Goal: Task Accomplishment & Management: Manage account settings

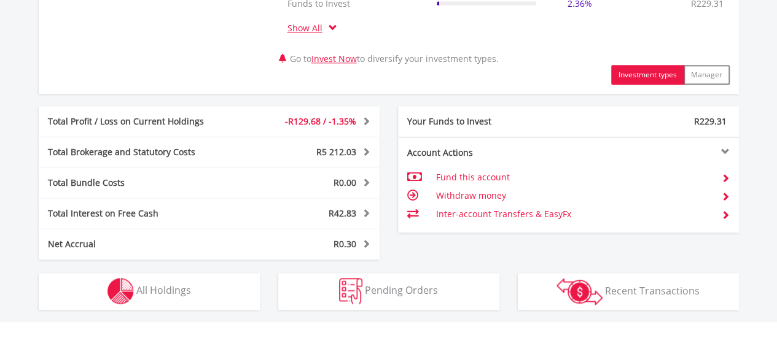
scroll to position [617, 0]
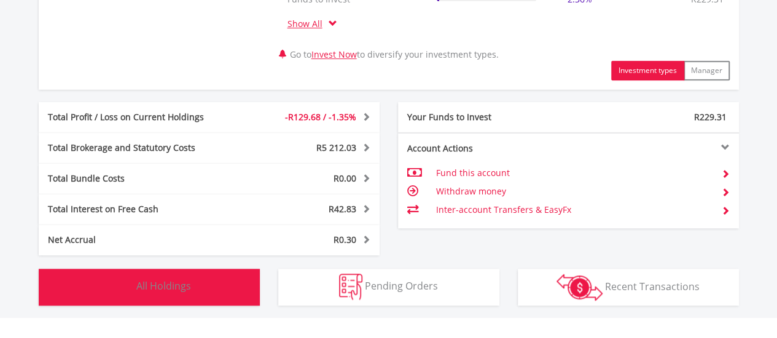
click at [216, 285] on button "Holdings All Holdings" at bounding box center [149, 287] width 221 height 37
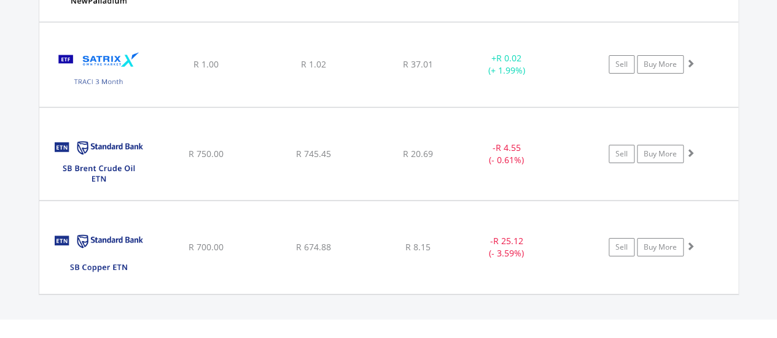
scroll to position [0, 0]
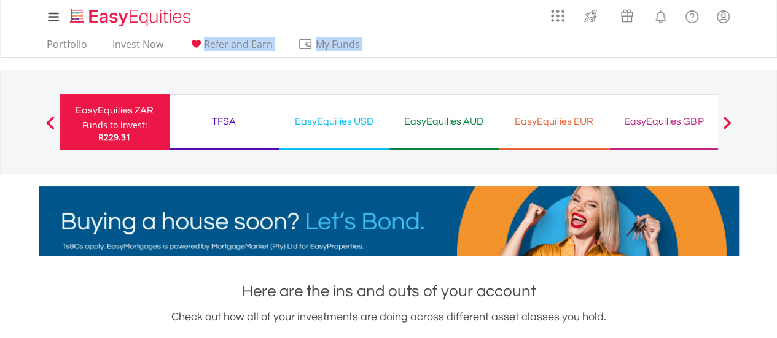
drag, startPoint x: 208, startPoint y: 47, endPoint x: 227, endPoint y: 80, distance: 38.0
click at [227, 80] on div "My Investments Invest Now New Listings Sell My Recurring Investments Pending Or…" at bounding box center [388, 128] width 777 height 256
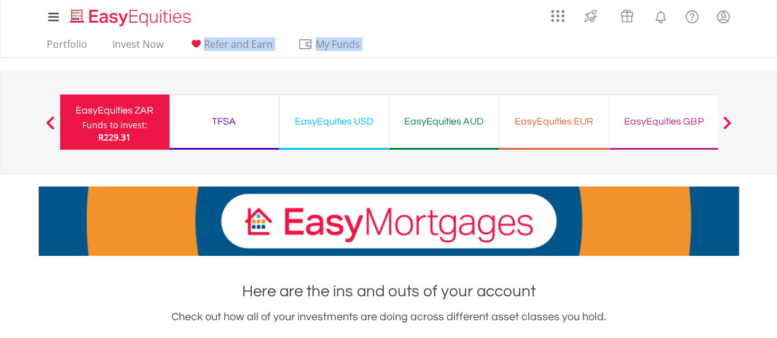
click at [232, 116] on div "TFSA" at bounding box center [224, 121] width 95 height 17
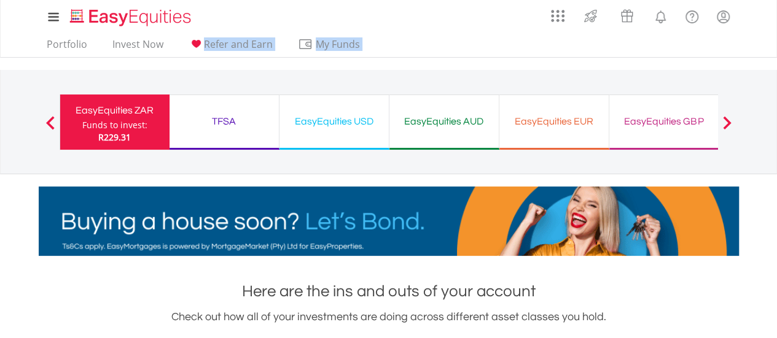
click at [232, 116] on div "TFSA" at bounding box center [224, 121] width 95 height 17
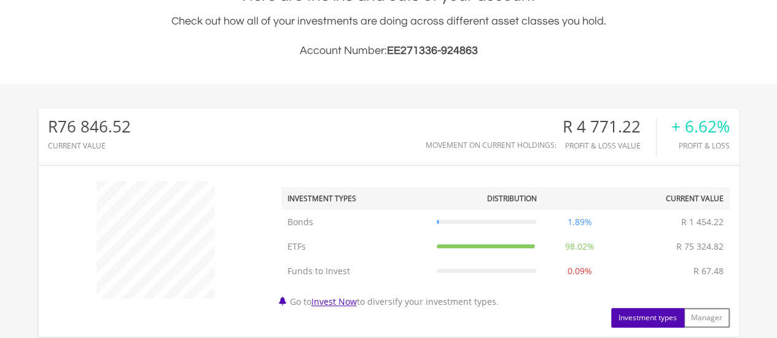
scroll to position [592, 0]
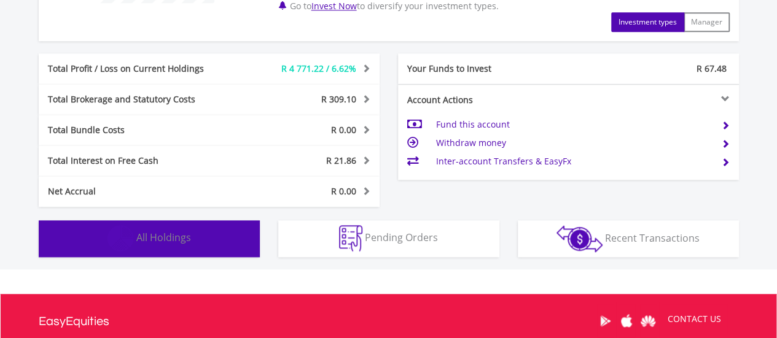
click at [241, 235] on button "Holdings All Holdings" at bounding box center [149, 238] width 221 height 37
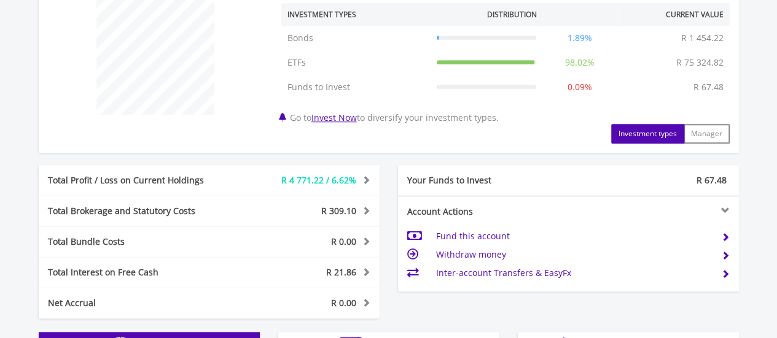
scroll to position [776, 0]
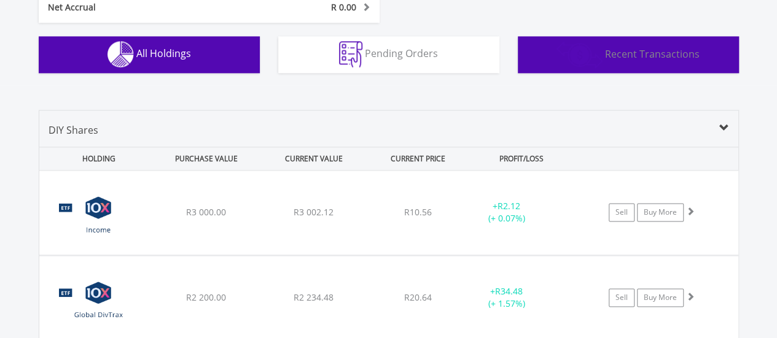
click at [641, 47] on span "Recent Transactions" at bounding box center [652, 54] width 95 height 14
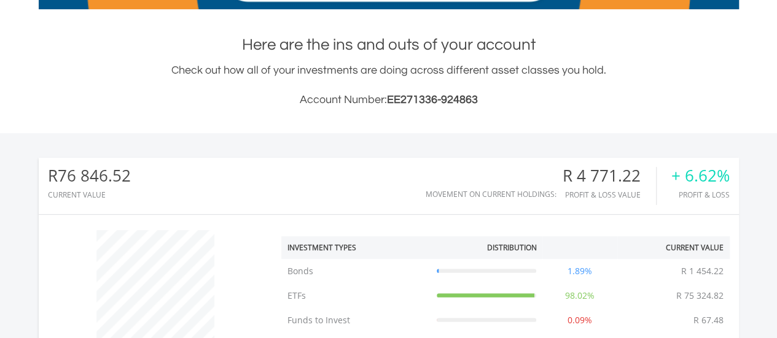
scroll to position [0, 0]
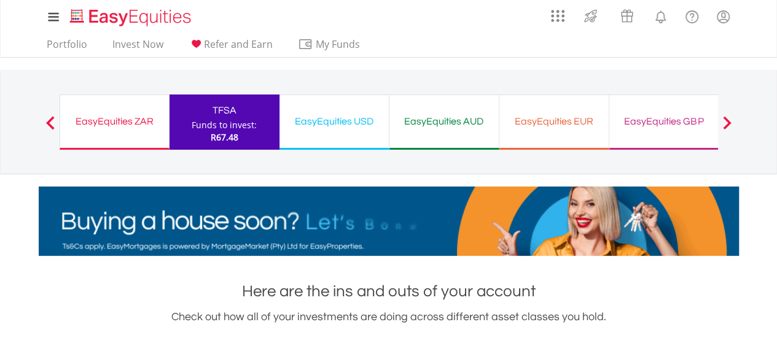
click at [364, 123] on div "EasyEquities USD" at bounding box center [334, 121] width 95 height 17
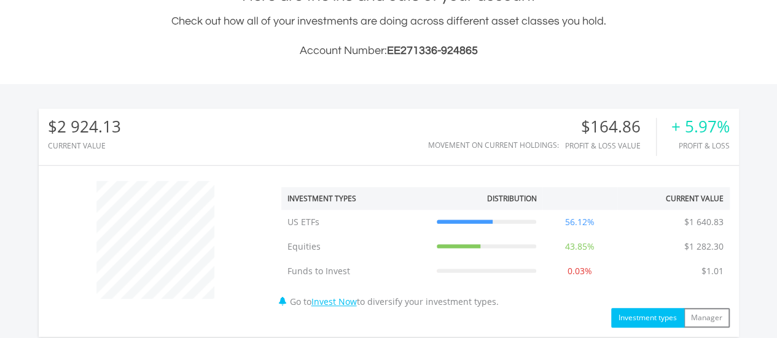
scroll to position [592, 0]
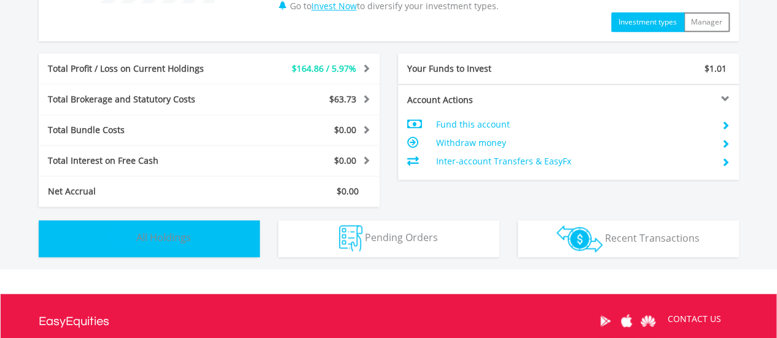
click at [147, 245] on button "Holdings All Holdings" at bounding box center [149, 238] width 221 height 37
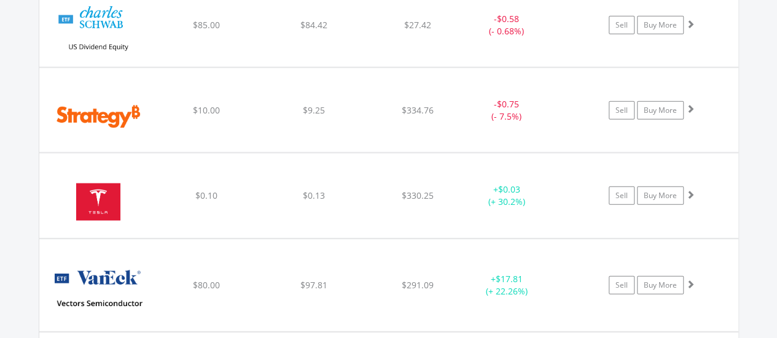
scroll to position [3956, 0]
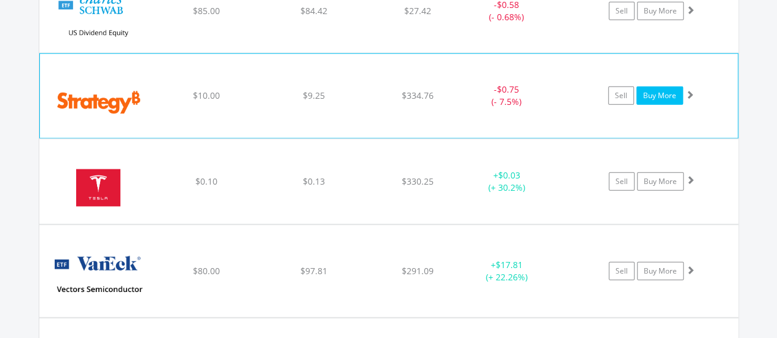
click at [656, 87] on link "Buy More" at bounding box center [659, 96] width 47 height 18
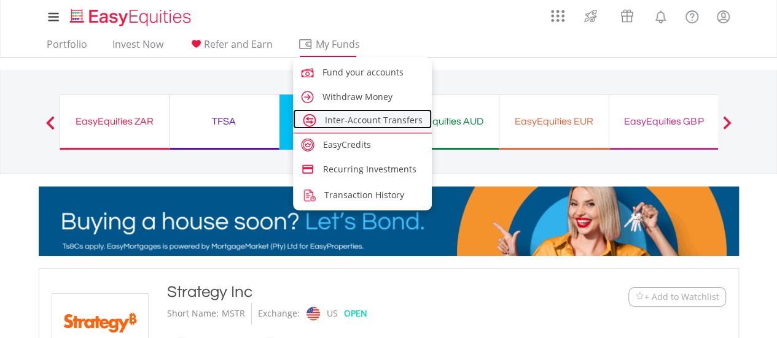
click at [346, 123] on span "Inter-Account Transfers" at bounding box center [374, 120] width 98 height 12
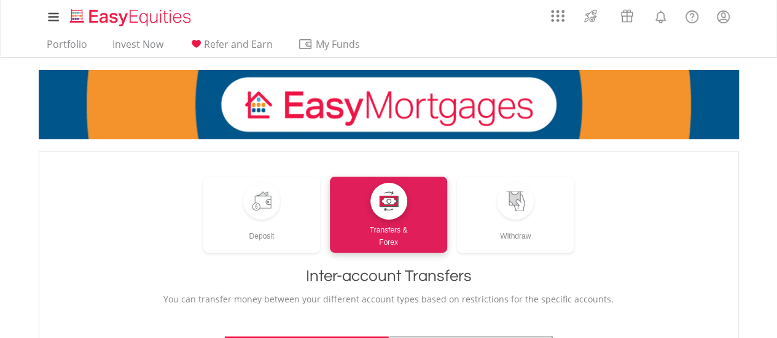
scroll to position [296, 0]
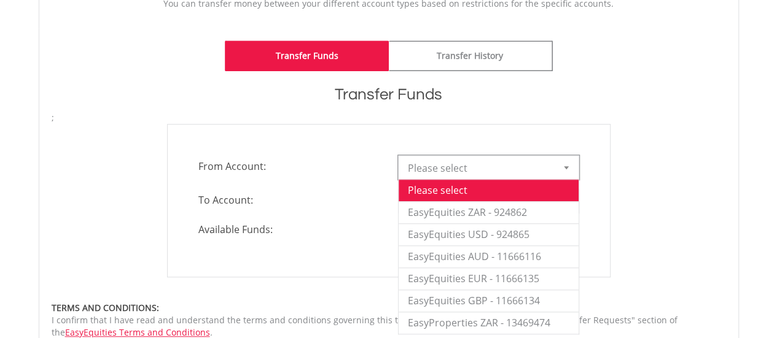
click at [561, 164] on div at bounding box center [566, 167] width 25 height 23
click at [523, 206] on li "EasyEquities ZAR - 924862" at bounding box center [489, 212] width 180 height 22
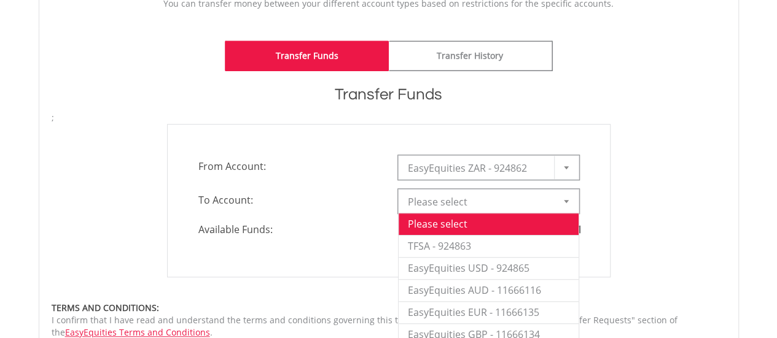
click at [508, 197] on span "Please select" at bounding box center [479, 202] width 143 height 25
click at [480, 270] on li "EasyEquities USD - 924865" at bounding box center [489, 268] width 180 height 22
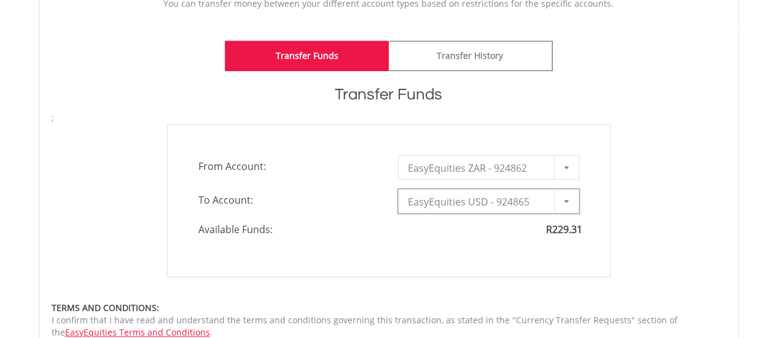
type input "*"
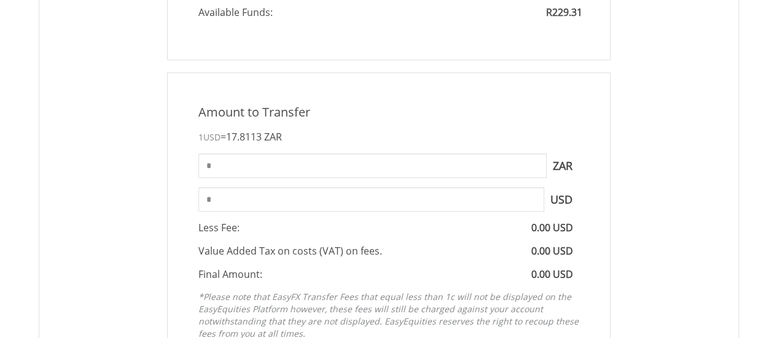
scroll to position [515, 0]
click at [344, 158] on input "*" at bounding box center [372, 164] width 348 height 25
type input "****"
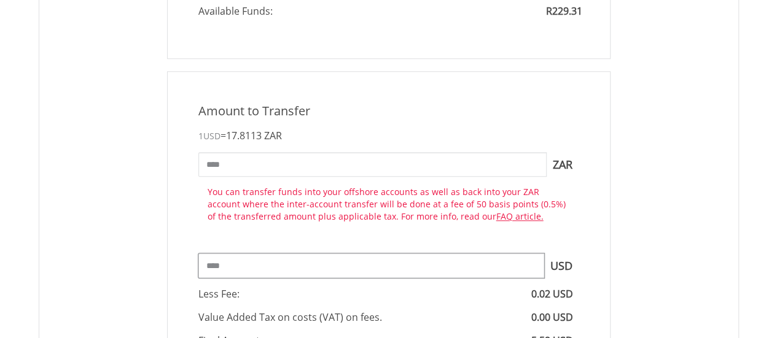
click at [249, 198] on div "Amount to Transfer 1 USD = 17.8113 ZAR **** ZAR You can transfer funds into you…" at bounding box center [388, 257] width 443 height 373
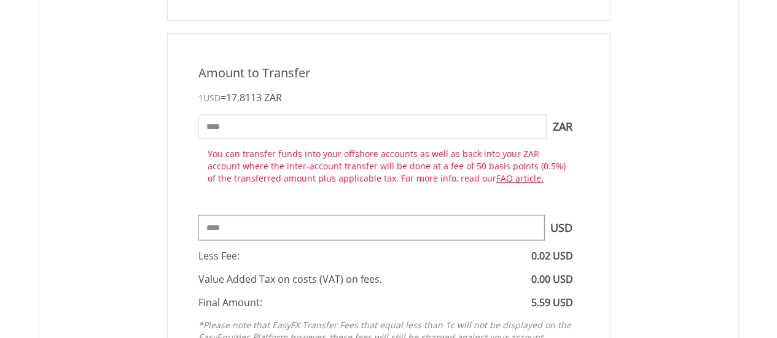
scroll to position [556, 0]
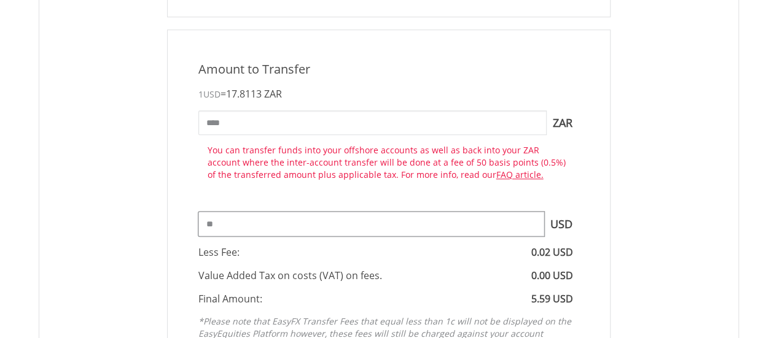
type input "*"
type input "***"
type input "******"
click at [376, 119] on input "******" at bounding box center [372, 123] width 348 height 25
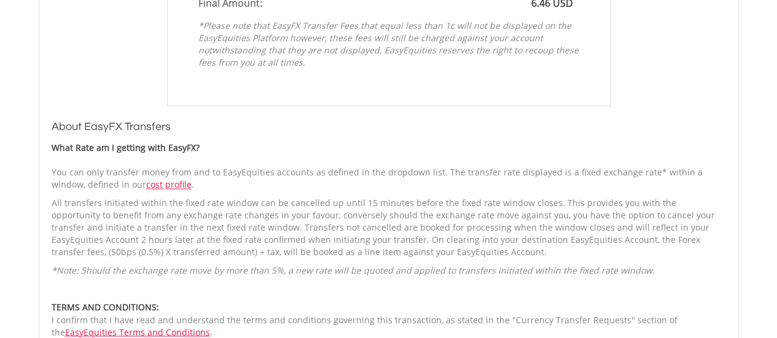
scroll to position [1145, 0]
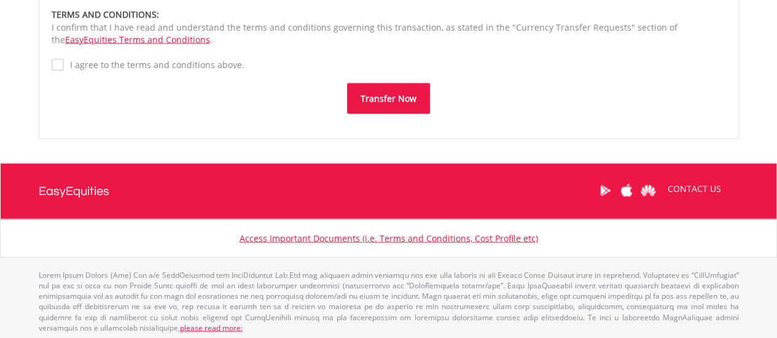
type input "****"
click at [64, 62] on label "I agree to the terms and conditions above." at bounding box center [154, 64] width 181 height 12
click at [368, 96] on button "Transfer Now" at bounding box center [388, 98] width 83 height 31
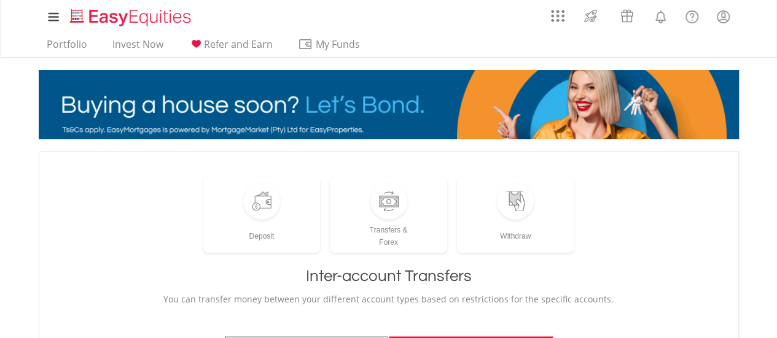
scroll to position [296, 0]
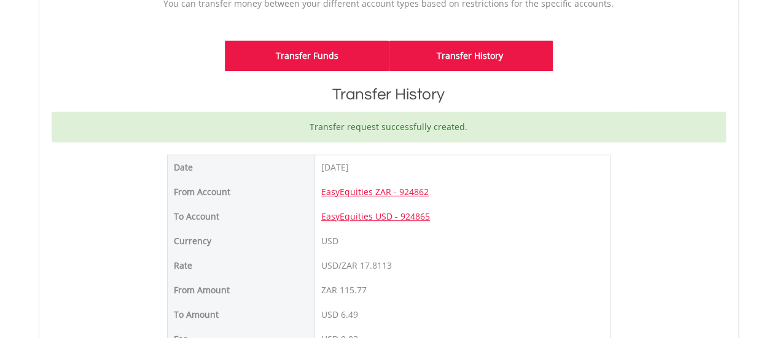
click at [296, 55] on link "Transfer Funds" at bounding box center [307, 56] width 164 height 31
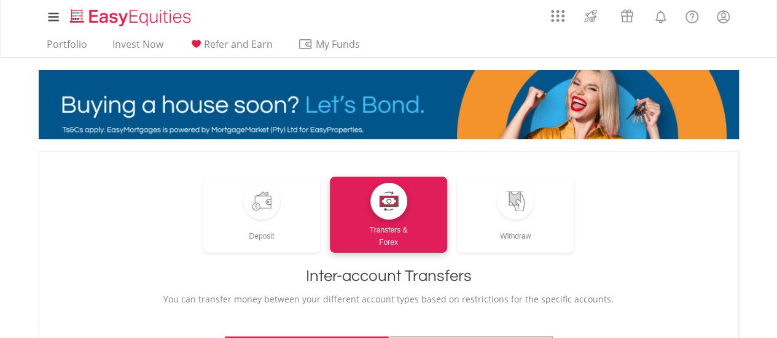
scroll to position [182, 0]
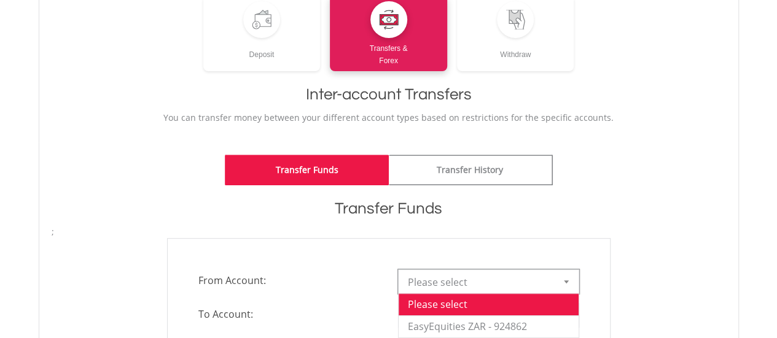
click at [557, 277] on div at bounding box center [566, 281] width 25 height 23
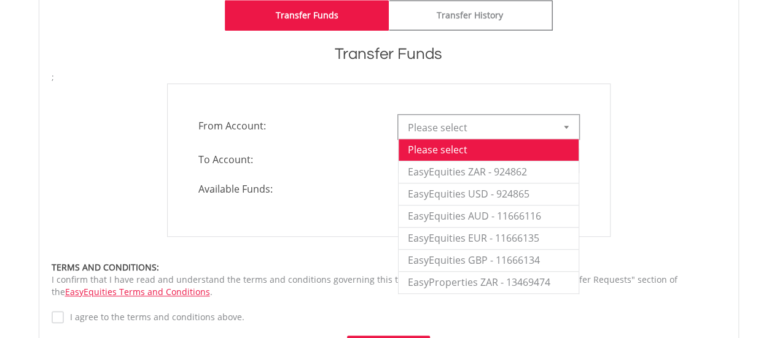
scroll to position [332, 0]
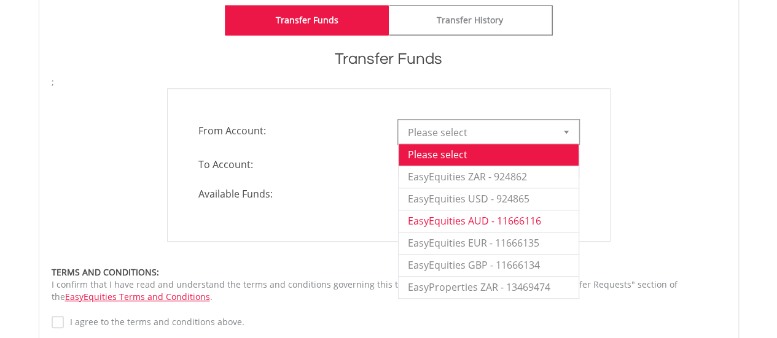
click at [550, 216] on li "EasyEquities AUD - 11666116" at bounding box center [489, 221] width 180 height 22
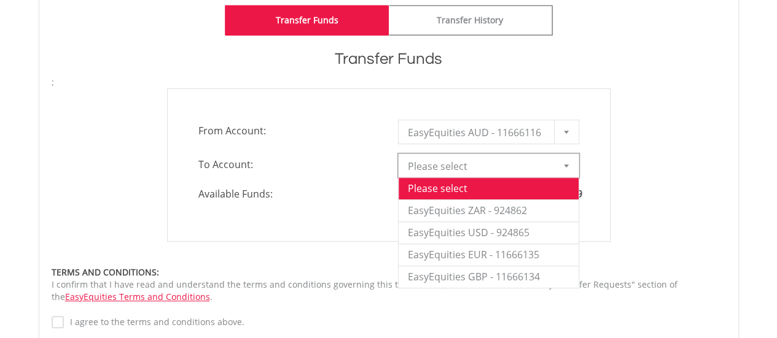
click at [496, 157] on span "Please select" at bounding box center [479, 166] width 143 height 25
click at [469, 229] on li "EasyEquities USD - 924865" at bounding box center [489, 233] width 180 height 22
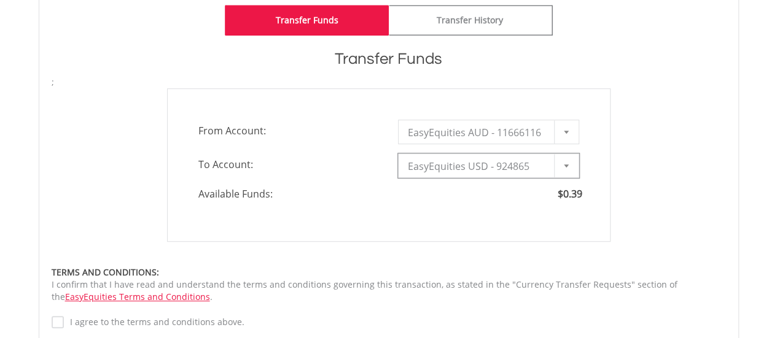
type input "*"
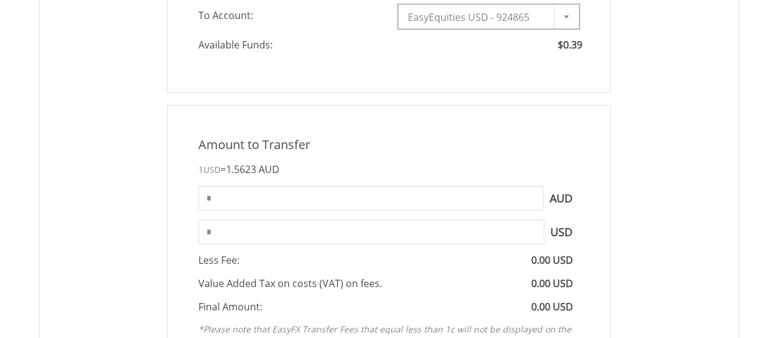
scroll to position [484, 0]
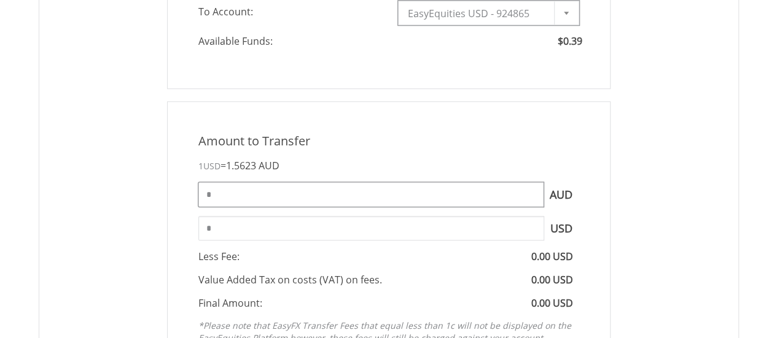
click at [316, 196] on input "*" at bounding box center [370, 194] width 345 height 25
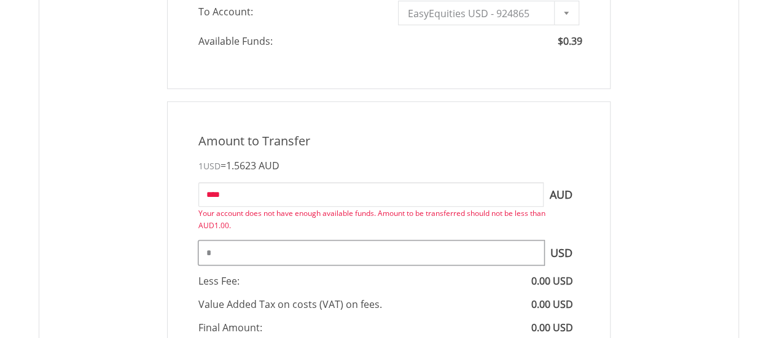
click at [316, 229] on div "Amount to Transfer 1 USD = 1.5623 AUD **** AUD You can transfer funds into your…" at bounding box center [388, 266] width 443 height 330
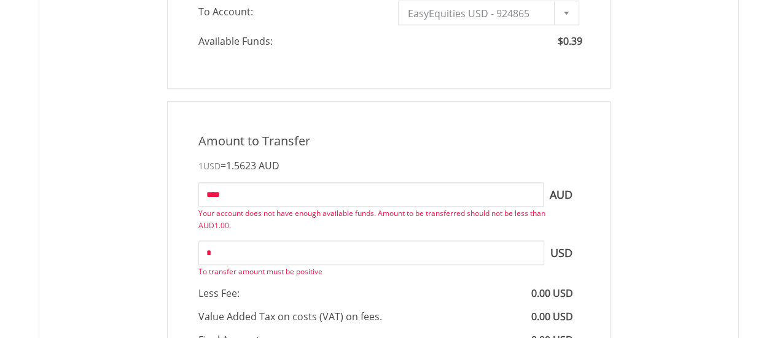
click at [554, 212] on div "**** AUD You can transfer funds into your offshore accounts as well as back int…" at bounding box center [388, 206] width 399 height 49
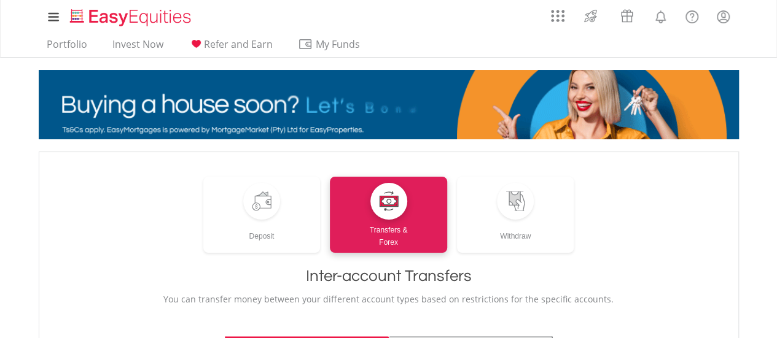
scroll to position [296, 0]
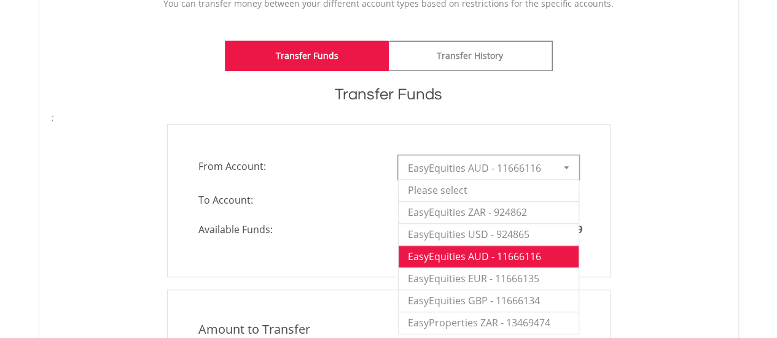
click at [565, 160] on div at bounding box center [566, 167] width 25 height 23
click at [483, 276] on li "EasyEquities EUR - 11666135" at bounding box center [489, 279] width 180 height 22
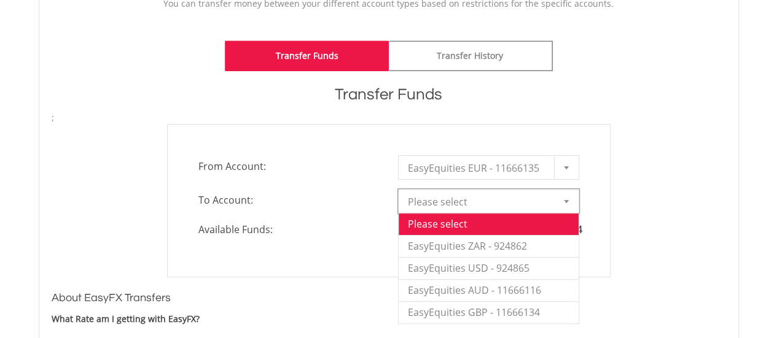
click at [568, 193] on div at bounding box center [566, 201] width 25 height 23
click at [514, 259] on li "EasyEquities USD - 924865" at bounding box center [489, 268] width 180 height 22
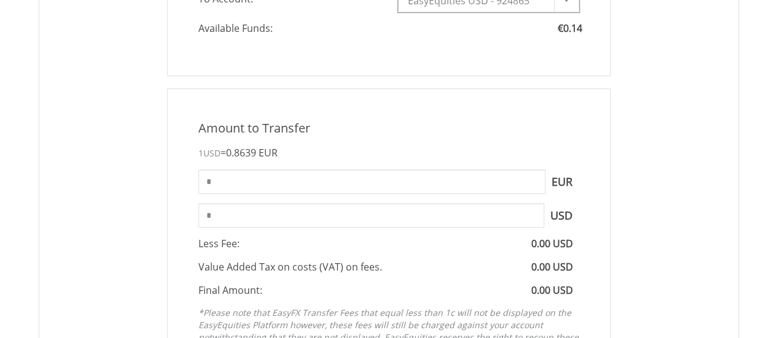
scroll to position [501, 0]
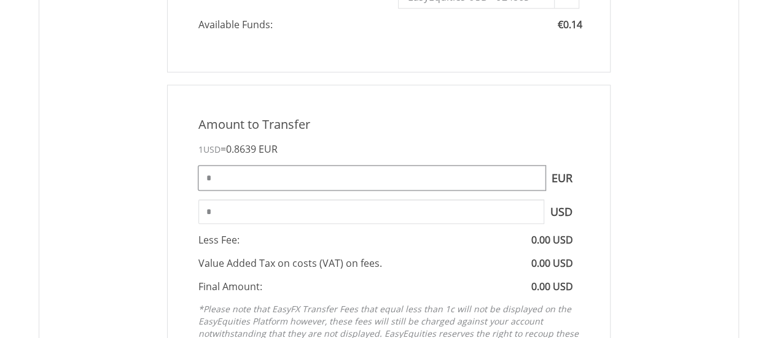
click at [359, 179] on input "*" at bounding box center [371, 178] width 347 height 25
type input "***"
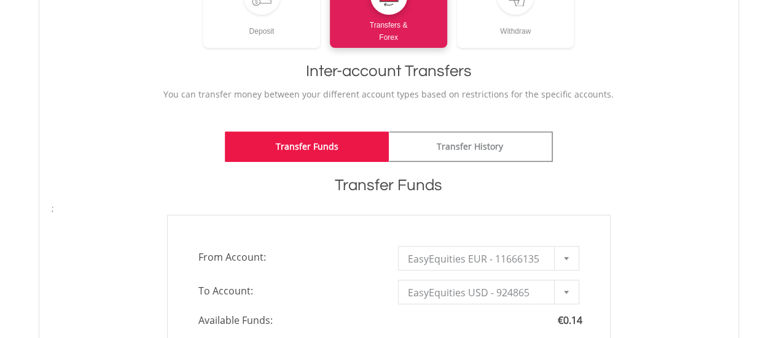
scroll to position [0, 0]
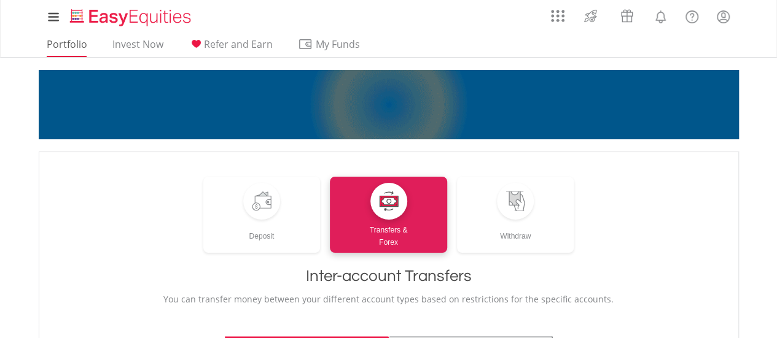
type input "***"
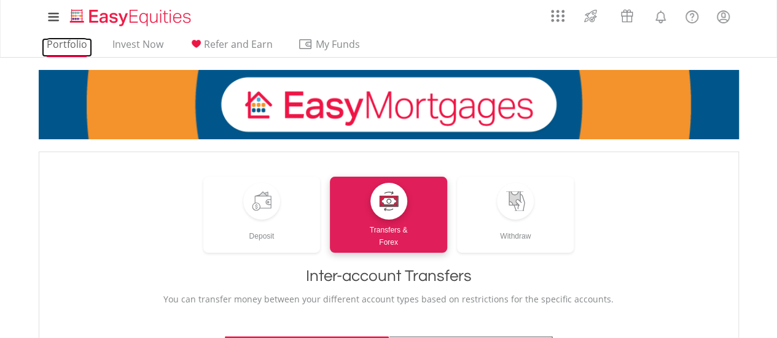
type input "**"
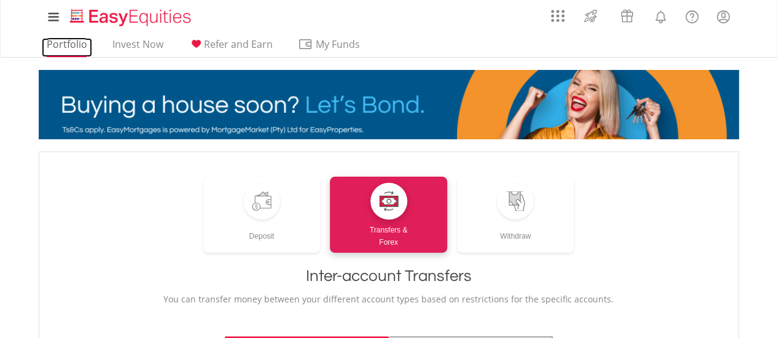
click at [76, 39] on link "Portfolio" at bounding box center [67, 47] width 50 height 19
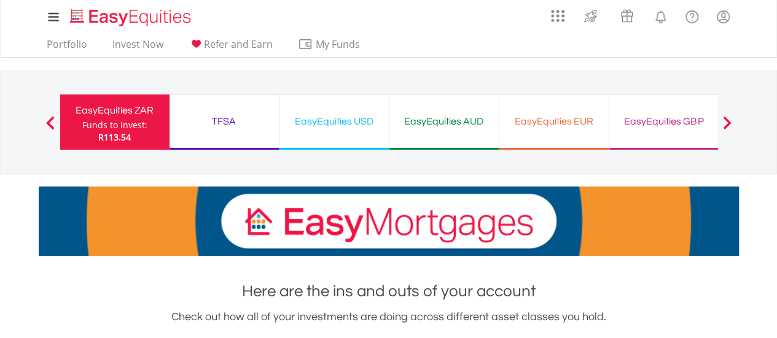
scroll to position [118, 233]
